Goal: Task Accomplishment & Management: Use online tool/utility

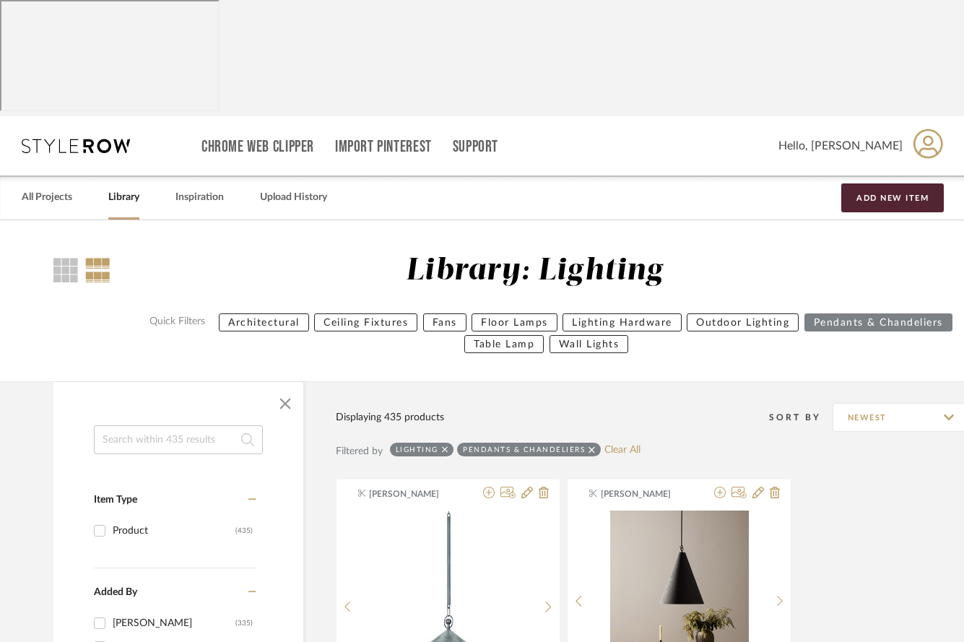
click at [204, 425] on input at bounding box center [178, 439] width 169 height 29
type input "studio glustin"
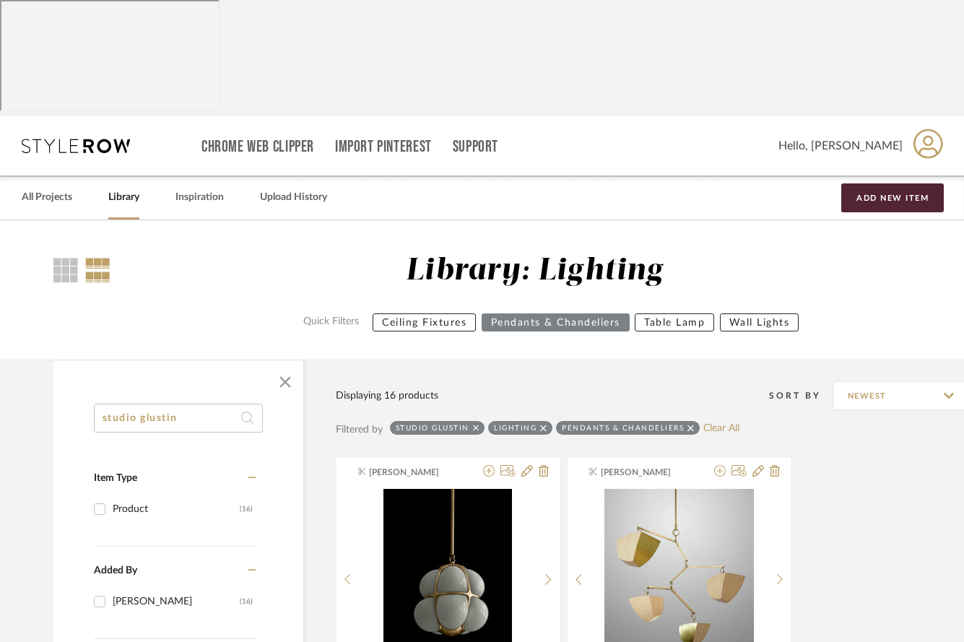
click at [121, 188] on link "Library" at bounding box center [123, 197] width 31 height 19
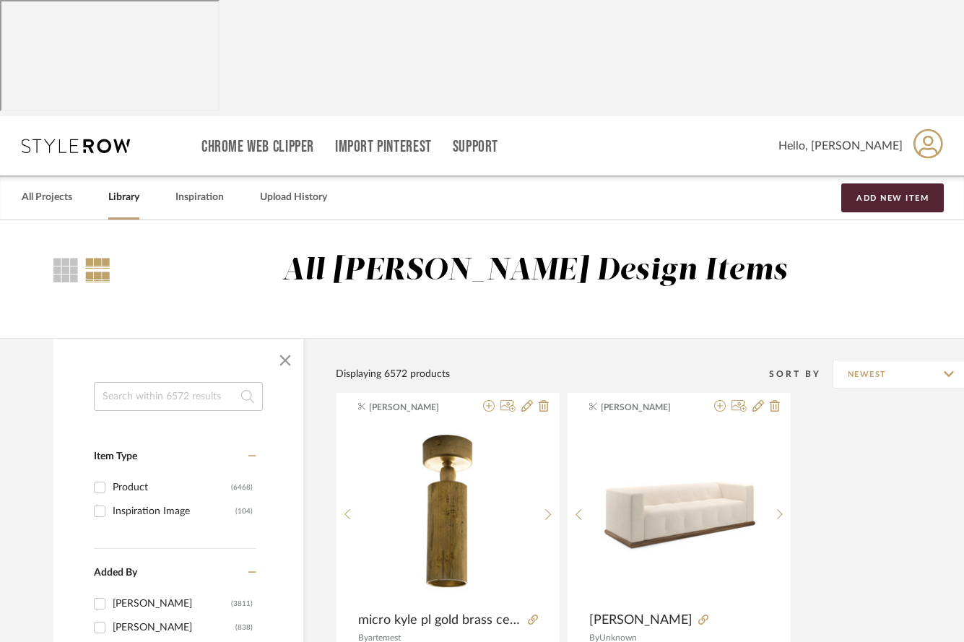
click at [105, 382] on input at bounding box center [178, 396] width 169 height 29
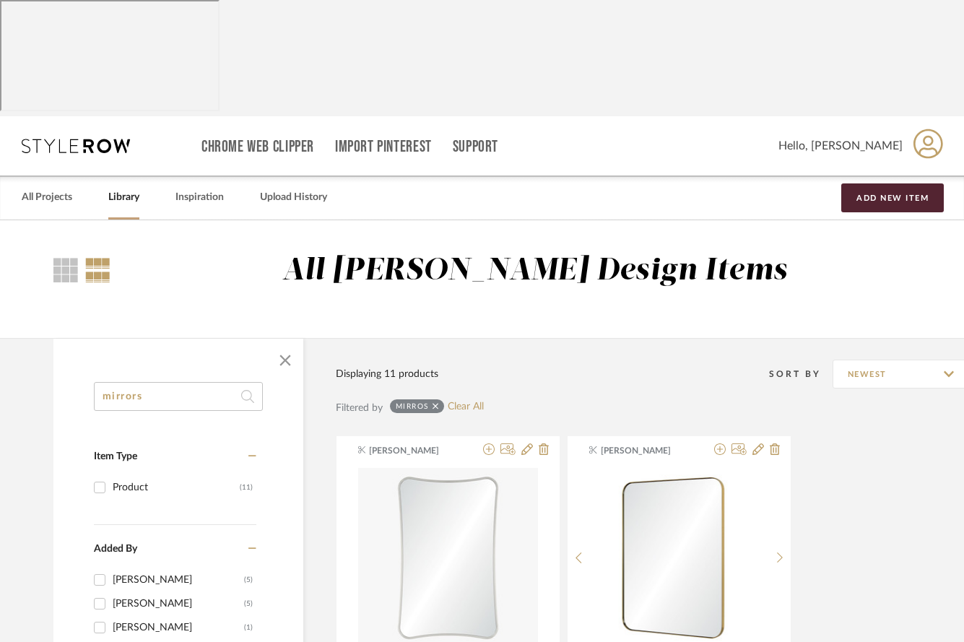
type input "mirrors"
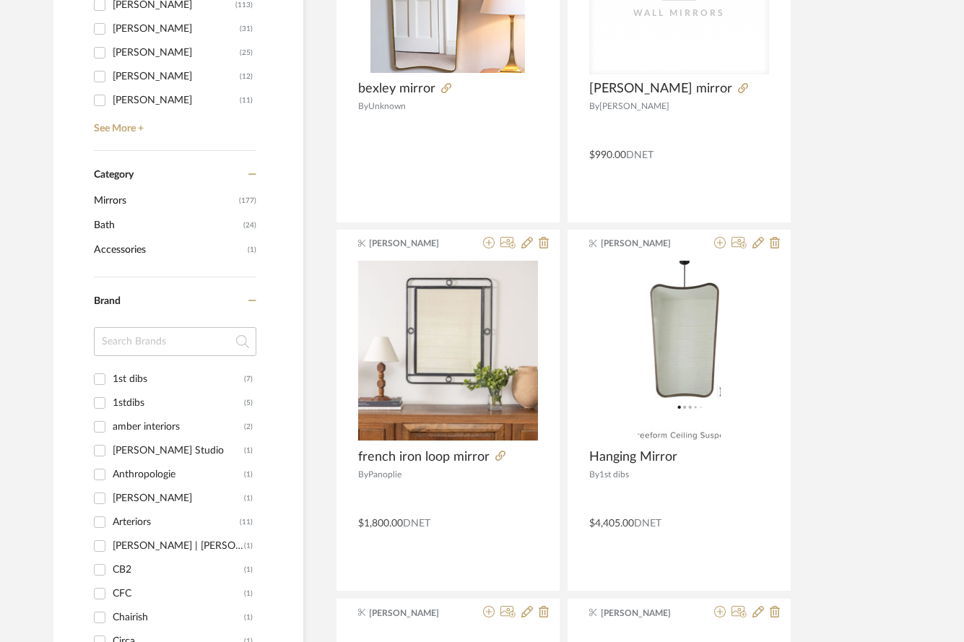
scroll to position [609, 0]
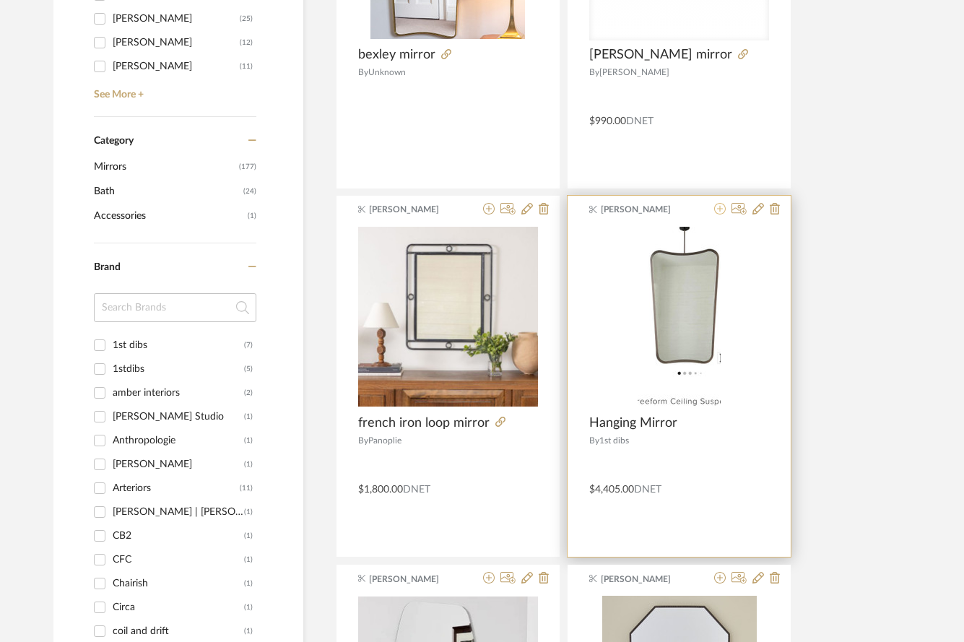
click at [720, 203] on icon at bounding box center [720, 209] width 12 height 12
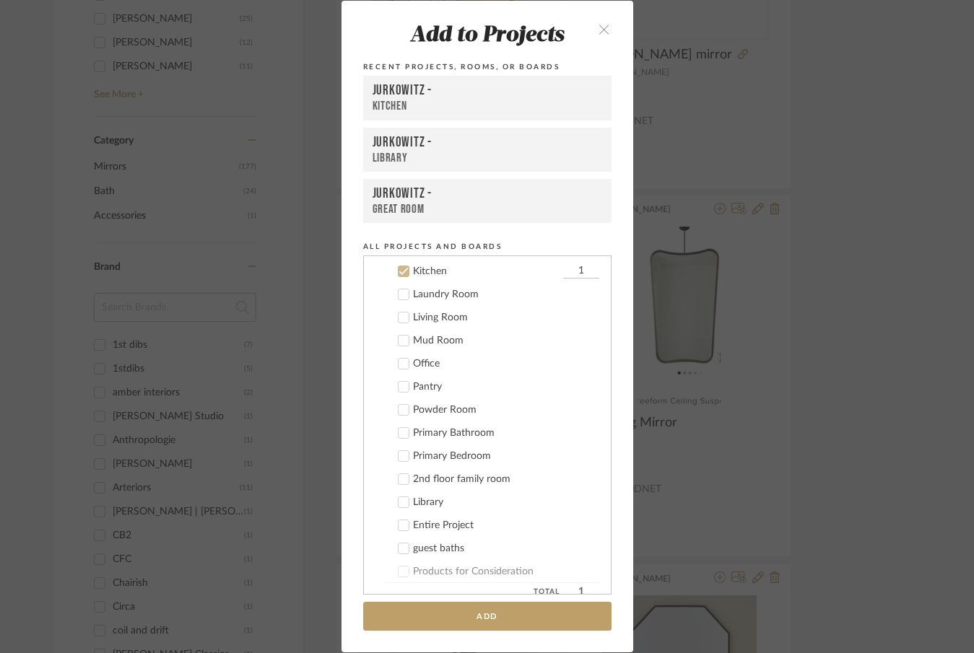
scroll to position [197, 0]
click at [399, 273] on icon at bounding box center [404, 269] width 10 height 10
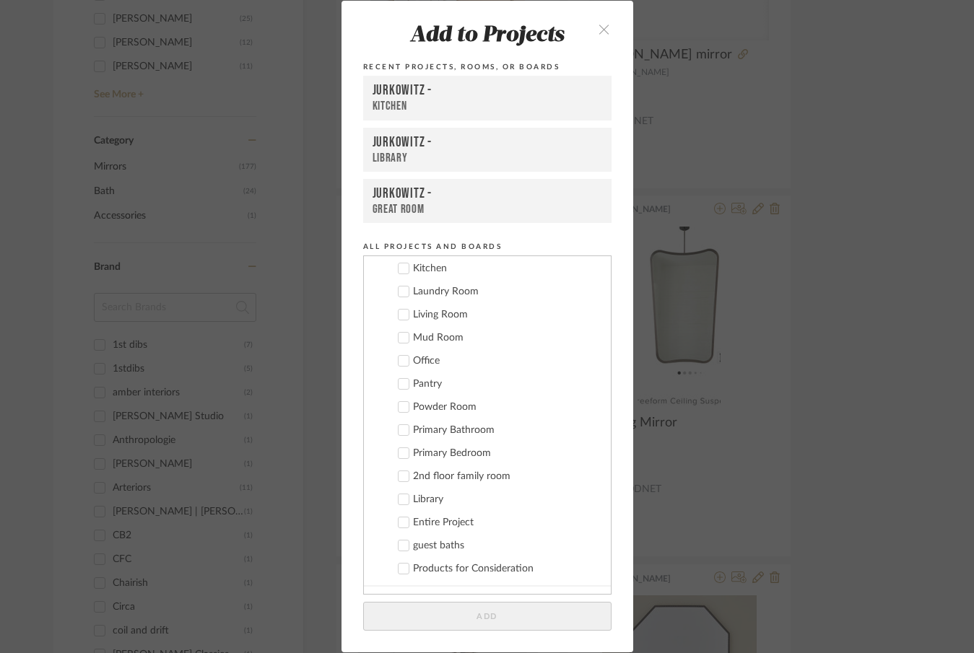
scroll to position [0, 0]
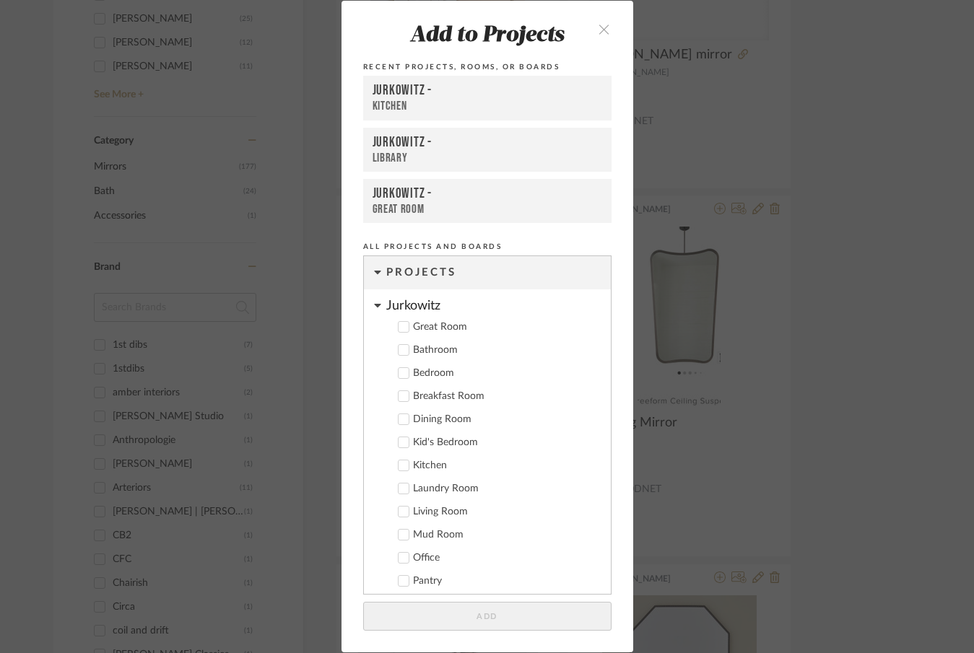
click at [379, 303] on cdk-nested-tree-node "Jurkowitz Great Room Bathroom Bedroom Breakfast Room Dining Room Kid's Bedroom …" at bounding box center [487, 536] width 247 height 495
click at [374, 304] on icon at bounding box center [377, 306] width 6 height 4
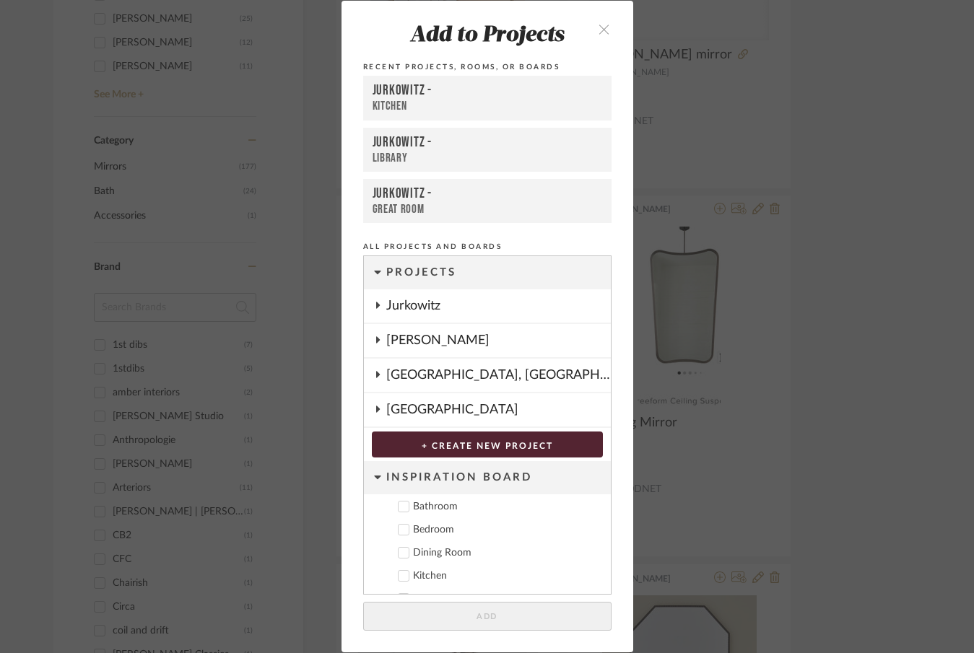
click at [397, 337] on div "[PERSON_NAME]" at bounding box center [498, 340] width 225 height 33
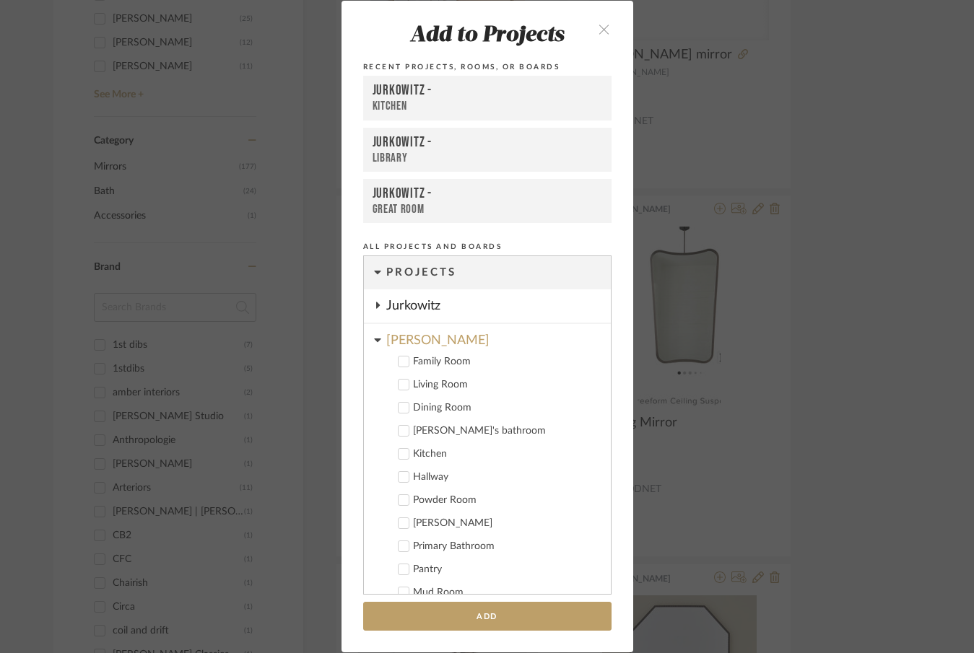
click at [400, 500] on icon at bounding box center [404, 500] width 10 height 10
click at [419, 619] on button "Add" at bounding box center [487, 617] width 248 height 30
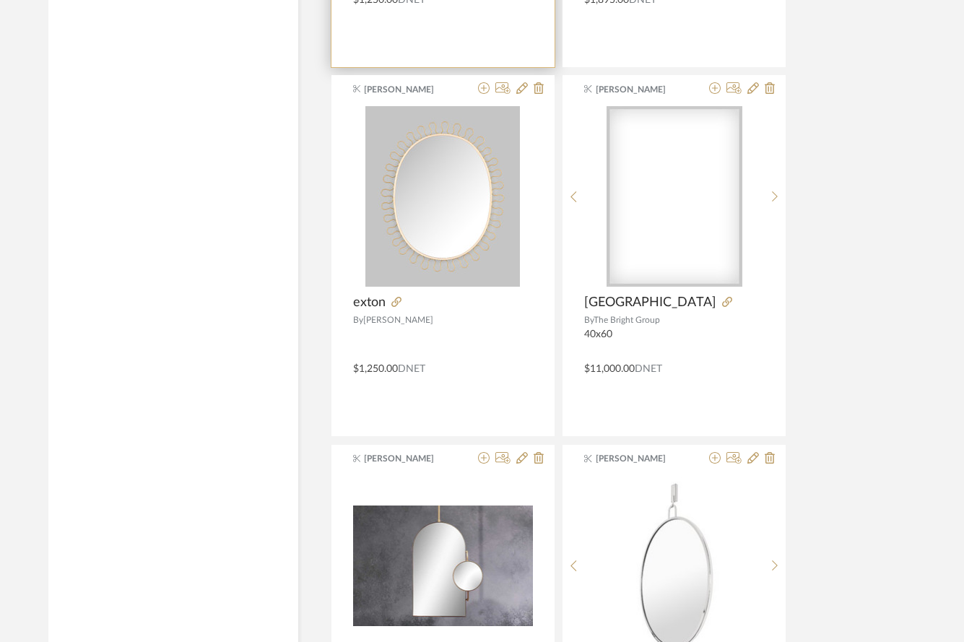
scroll to position [6469, 5]
